Goal: Task Accomplishment & Management: Complete application form

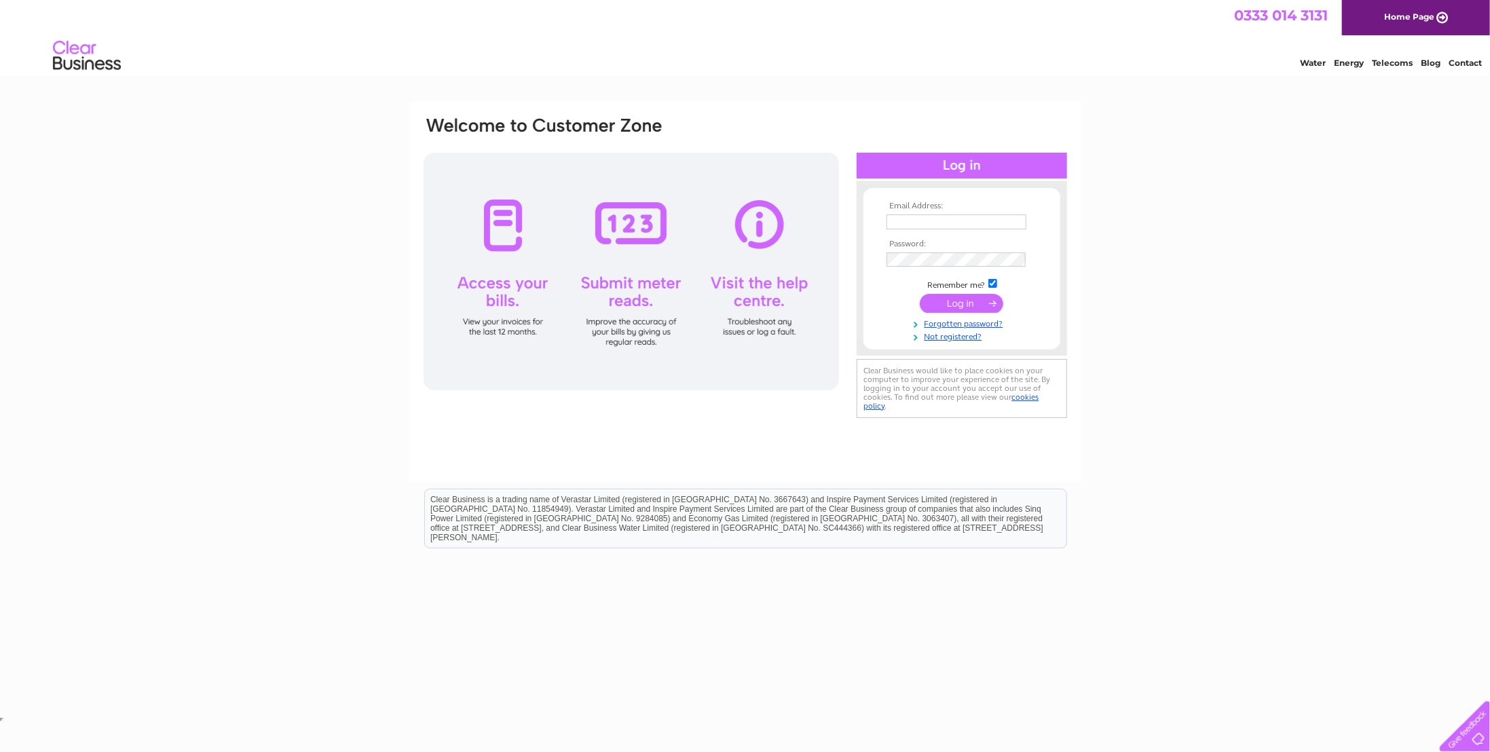
click at [920, 227] on input "text" at bounding box center [956, 221] width 140 height 15
click at [959, 324] on link "Forgotten password?" at bounding box center [963, 324] width 154 height 13
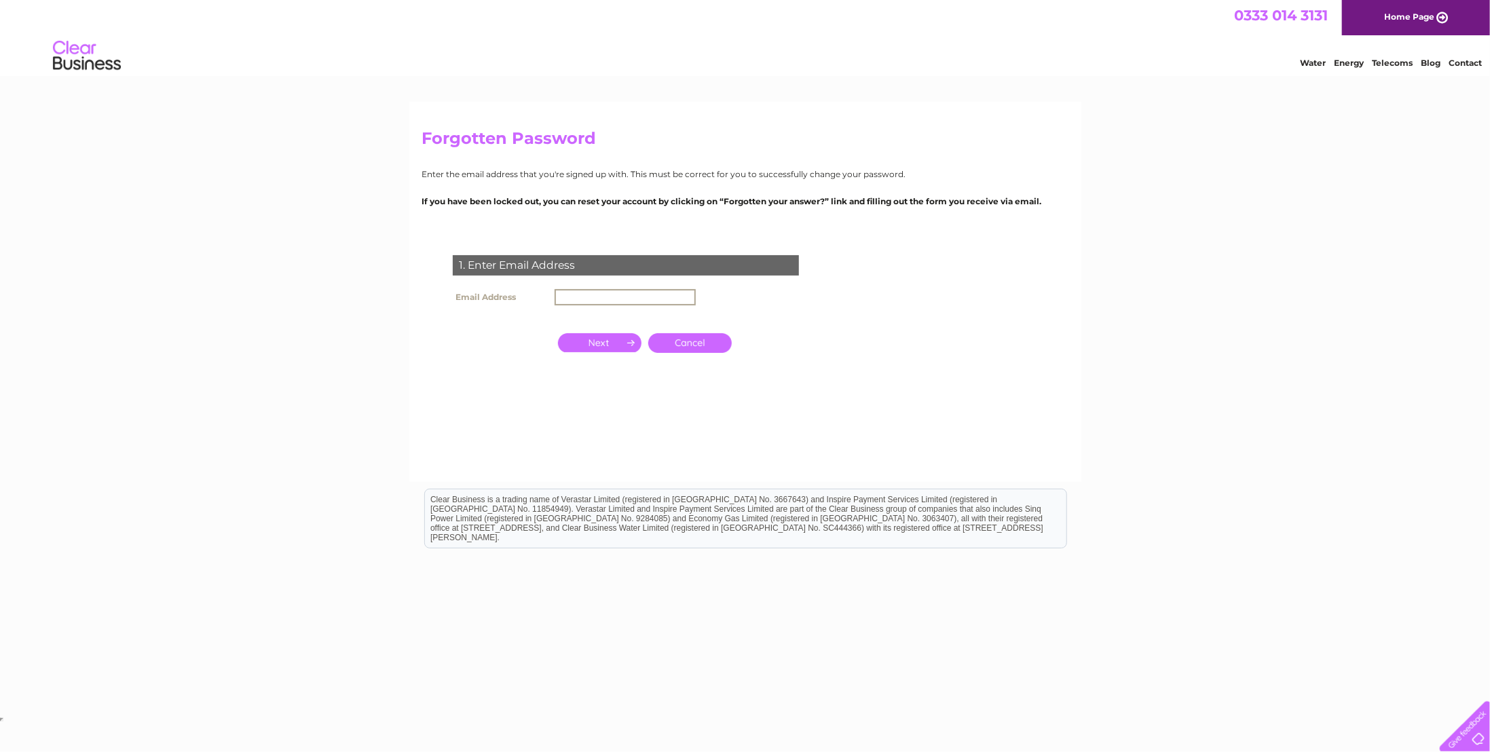
click at [638, 295] on input "text" at bounding box center [624, 297] width 141 height 16
type input "[EMAIL_ADDRESS][DOMAIN_NAME]"
click at [614, 339] on input "button" at bounding box center [599, 342] width 83 height 19
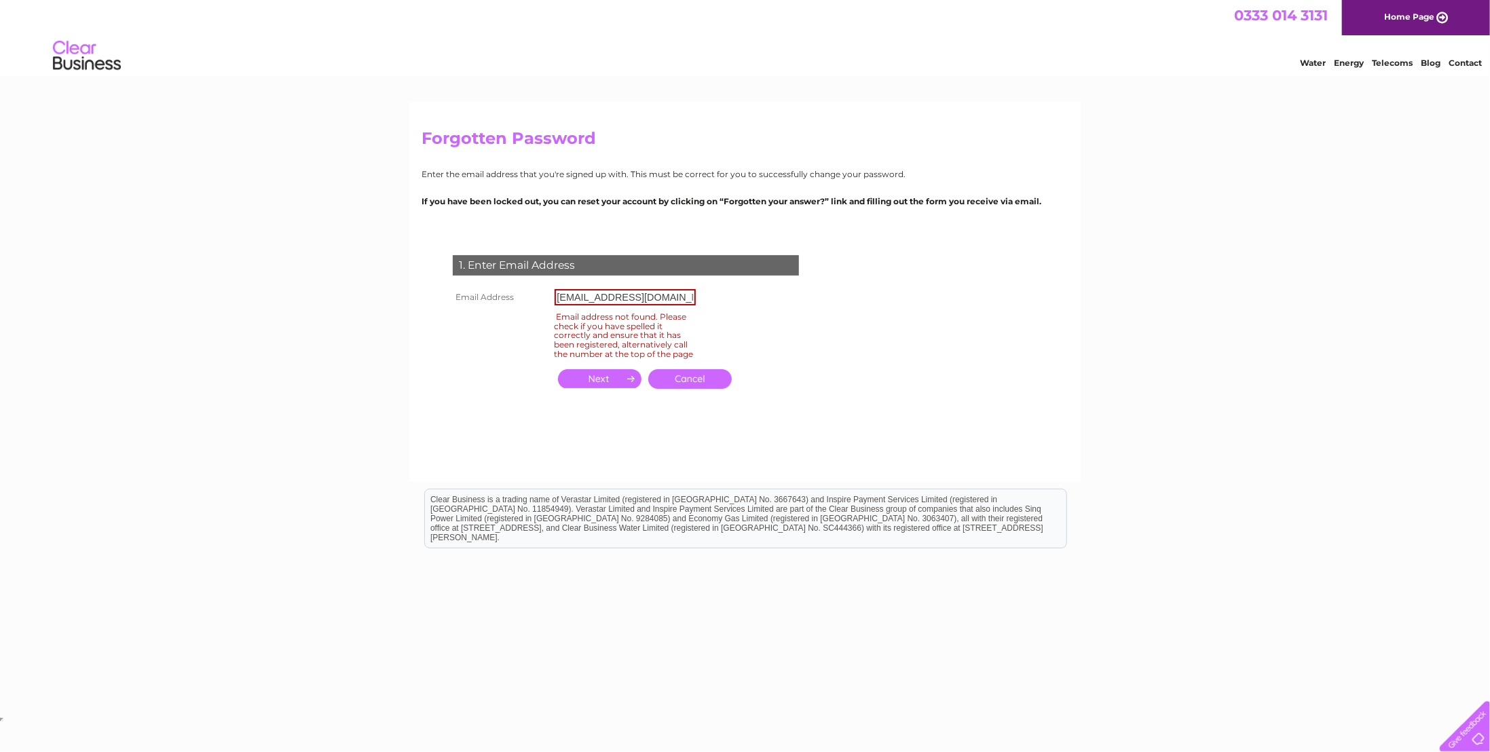
click at [625, 388] on input "button" at bounding box center [599, 378] width 83 height 19
click at [679, 389] on link "Cancel" at bounding box center [689, 379] width 83 height 20
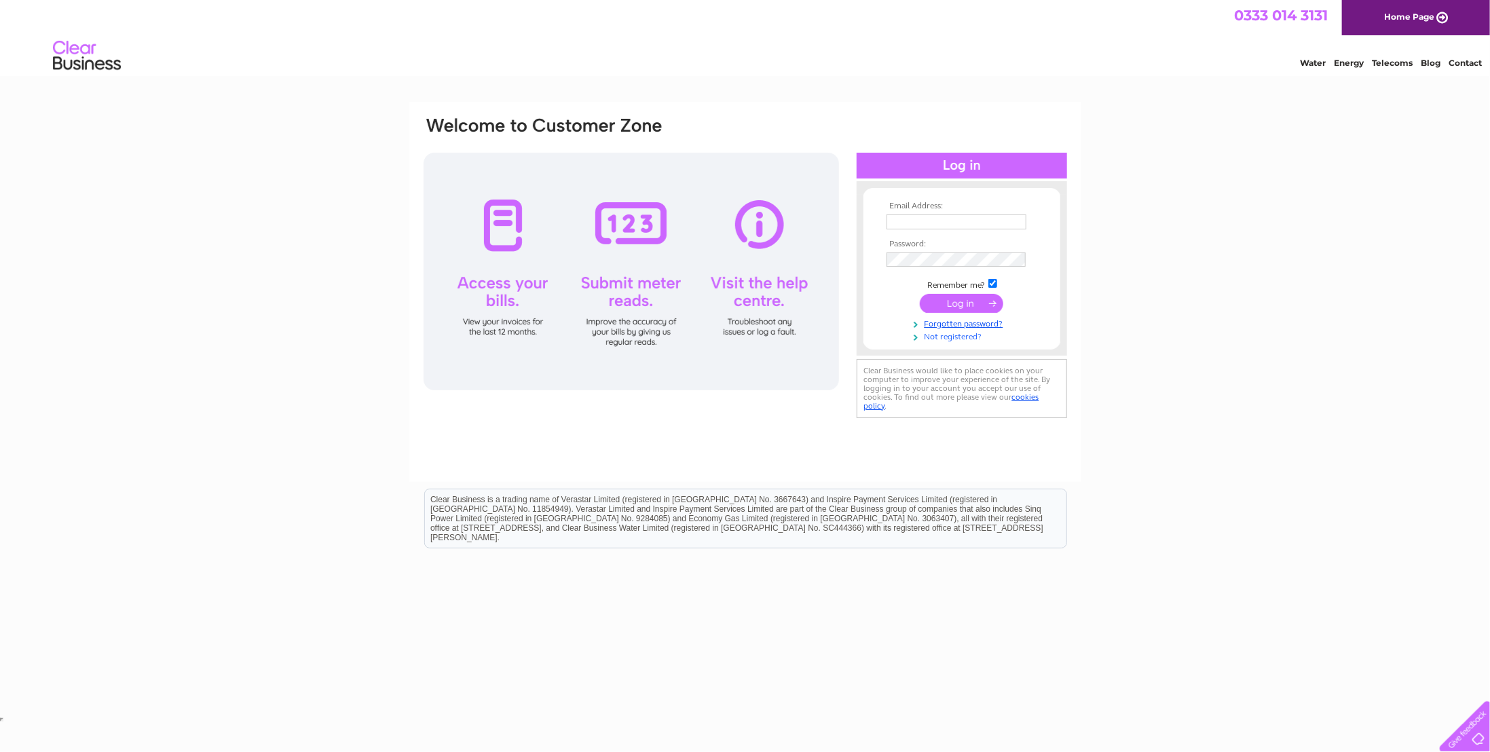
click at [938, 336] on link "Not registered?" at bounding box center [963, 335] width 154 height 13
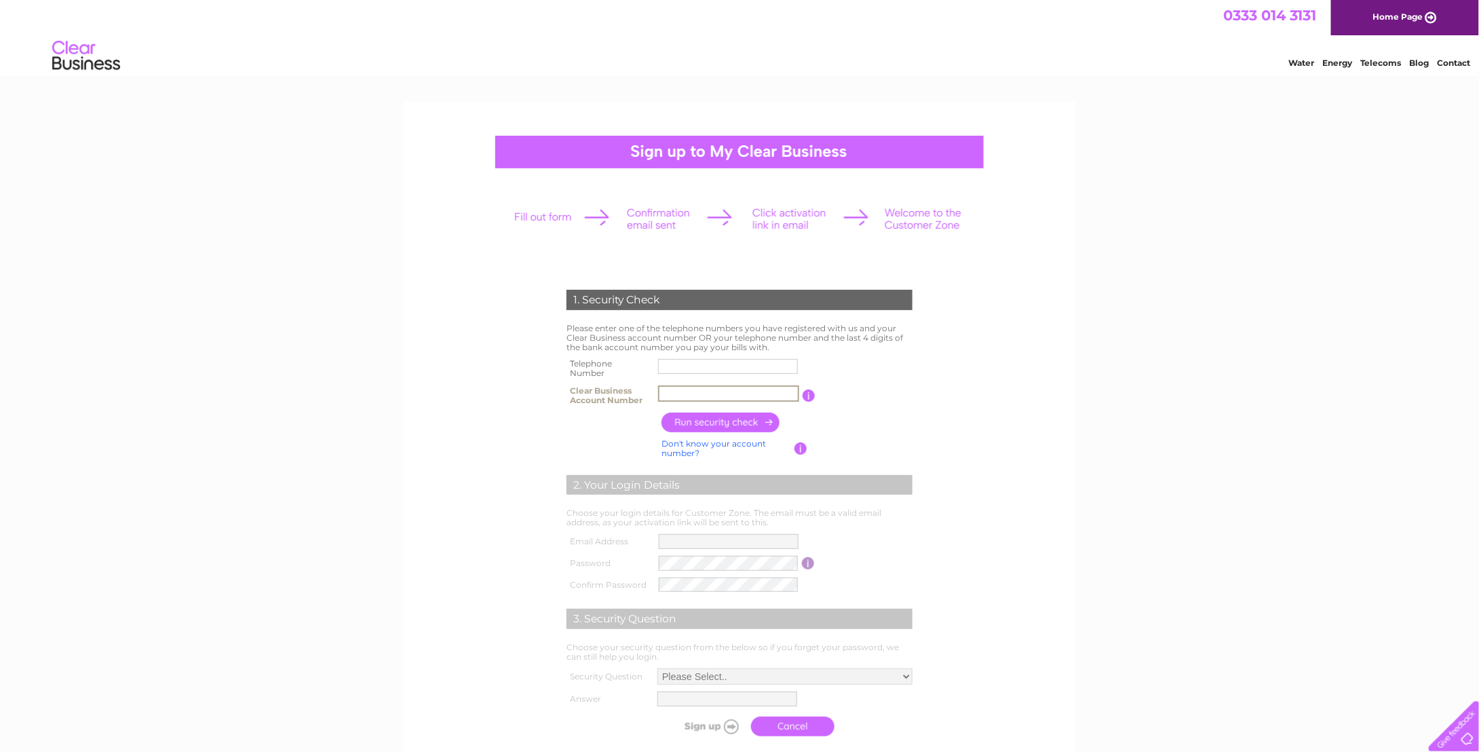
paste input "1067871"
type input "1067871"
click at [696, 371] on input "text" at bounding box center [728, 366] width 140 height 15
paste input "01606 21269"
click at [743, 422] on input "button" at bounding box center [721, 423] width 119 height 20
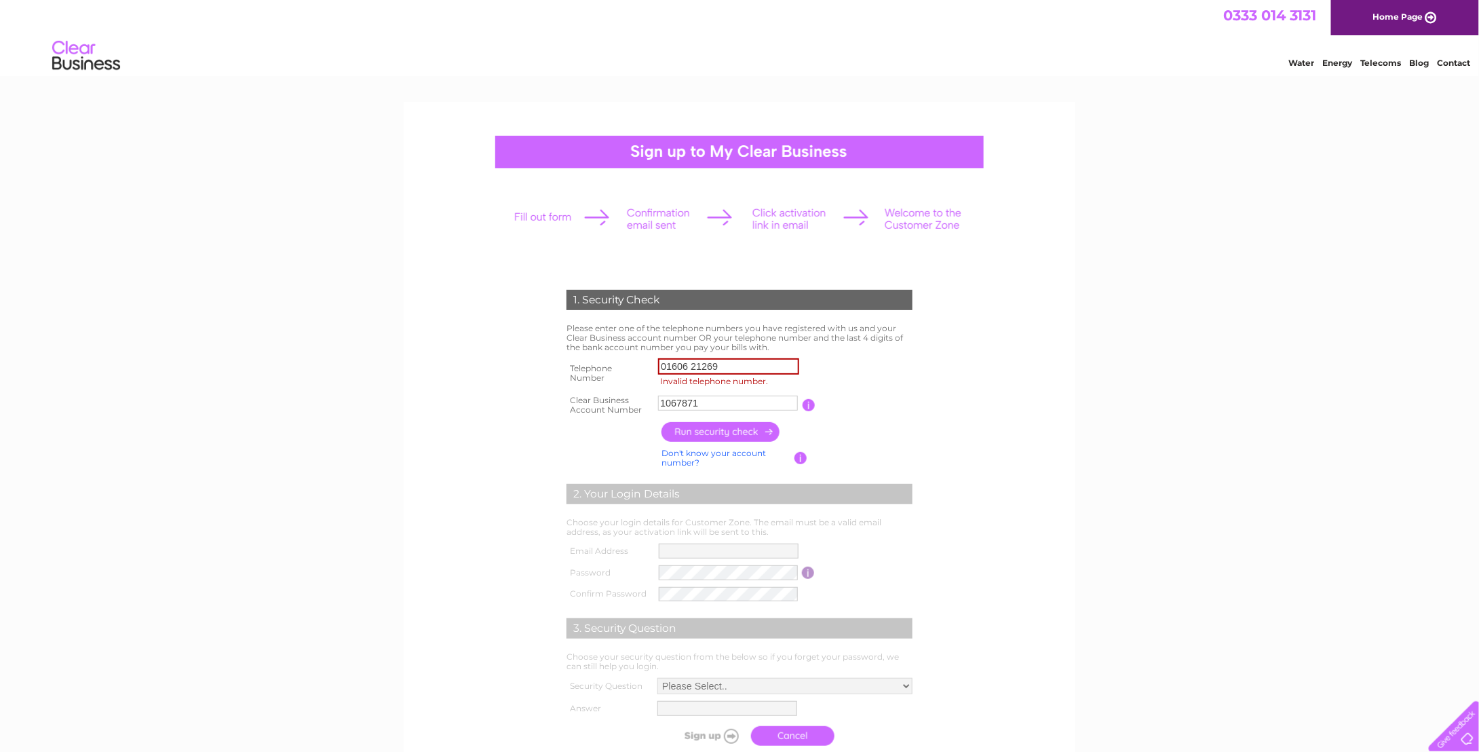
click at [690, 365] on input "01606 21269" at bounding box center [728, 366] width 141 height 16
type input "0160621269"
click at [750, 437] on input "button" at bounding box center [721, 432] width 119 height 20
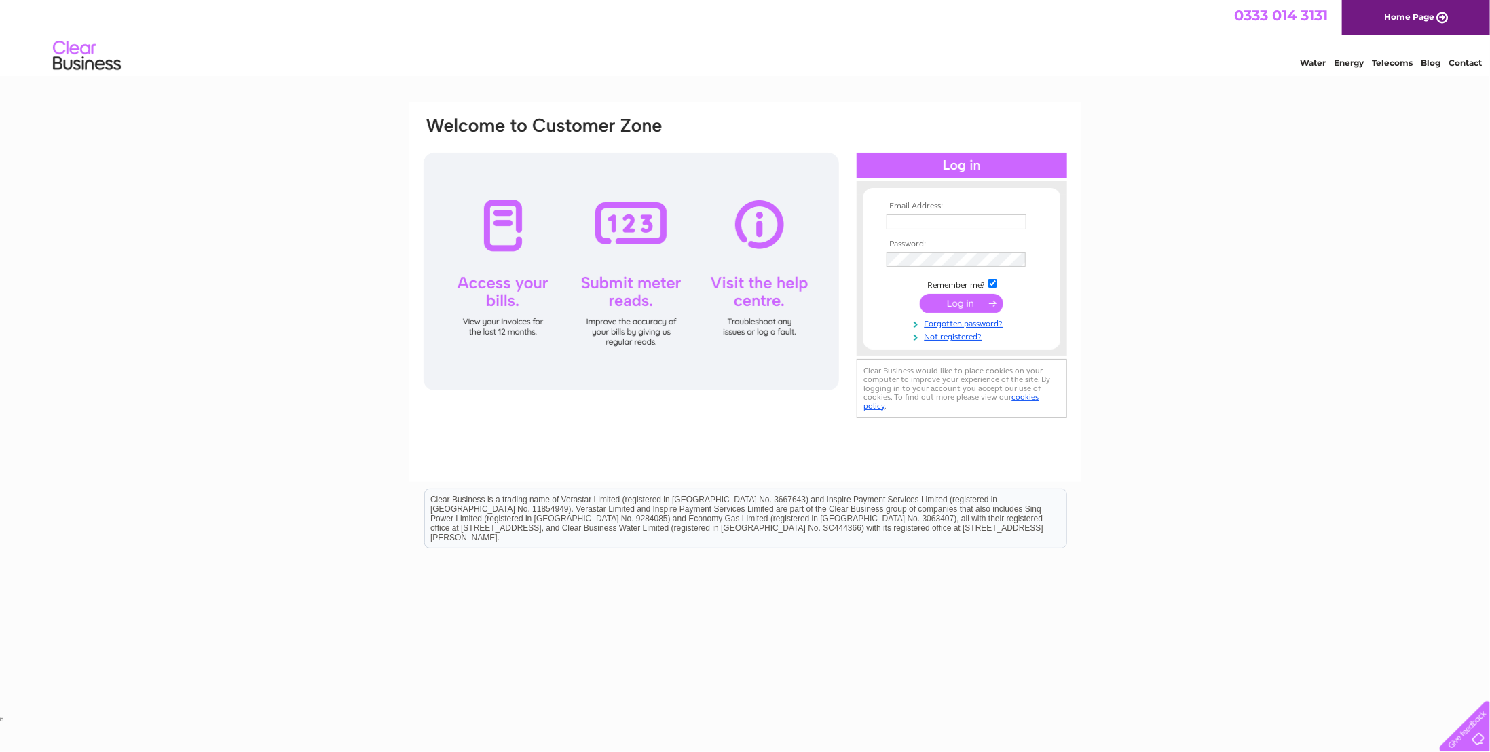
click at [1405, 64] on link "Telecoms" at bounding box center [1392, 63] width 41 height 10
